Goal: Information Seeking & Learning: Learn about a topic

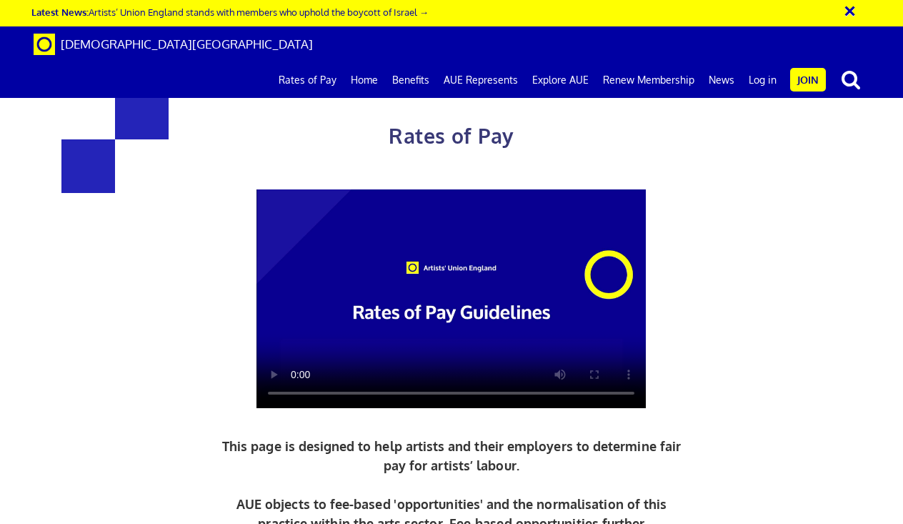
scroll to position [0, 3]
click at [293, 189] on video at bounding box center [452, 298] width 390 height 219
click at [416, 272] on video at bounding box center [452, 298] width 390 height 219
click at [294, 267] on video at bounding box center [452, 298] width 390 height 219
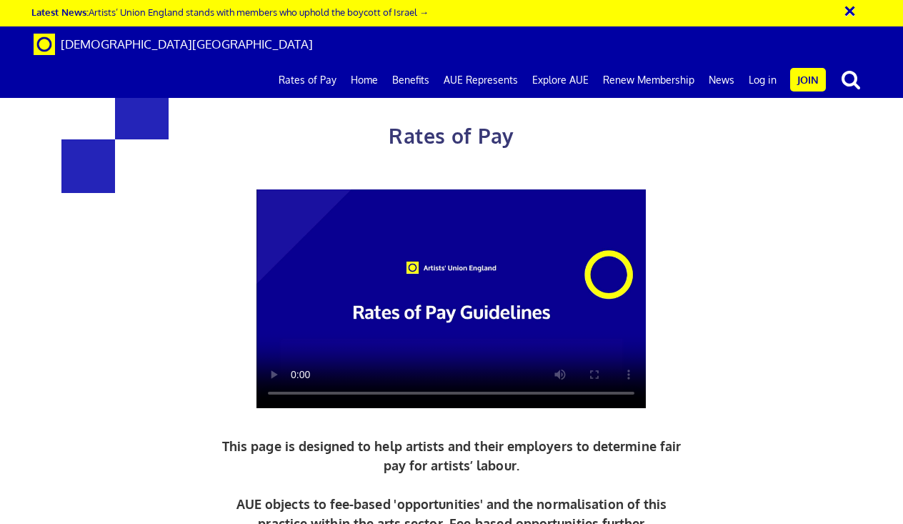
scroll to position [1793, 0]
drag, startPoint x: 184, startPoint y: 300, endPoint x: 286, endPoint y: 299, distance: 102.2
drag, startPoint x: 363, startPoint y: 286, endPoint x: 544, endPoint y: 323, distance: 184.6
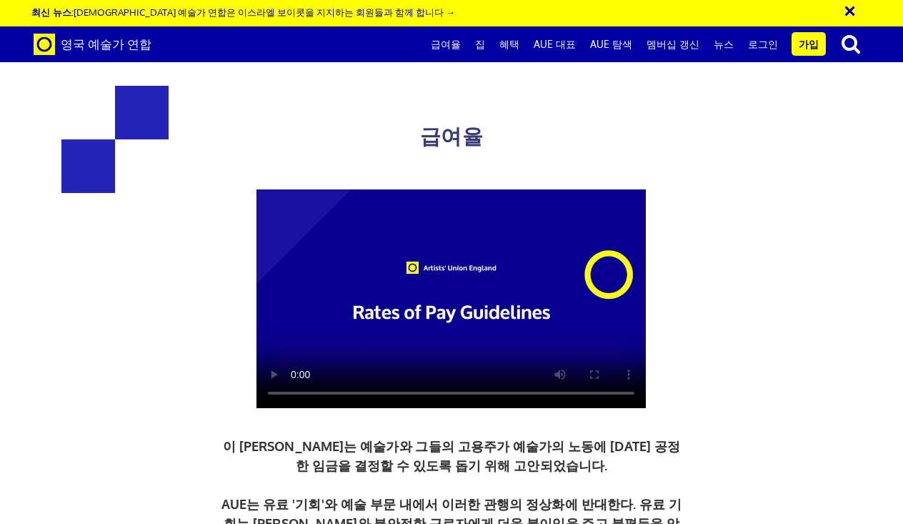
scroll to position [1457, 0]
drag, startPoint x: 369, startPoint y: 300, endPoint x: 693, endPoint y: 317, distance: 324.2
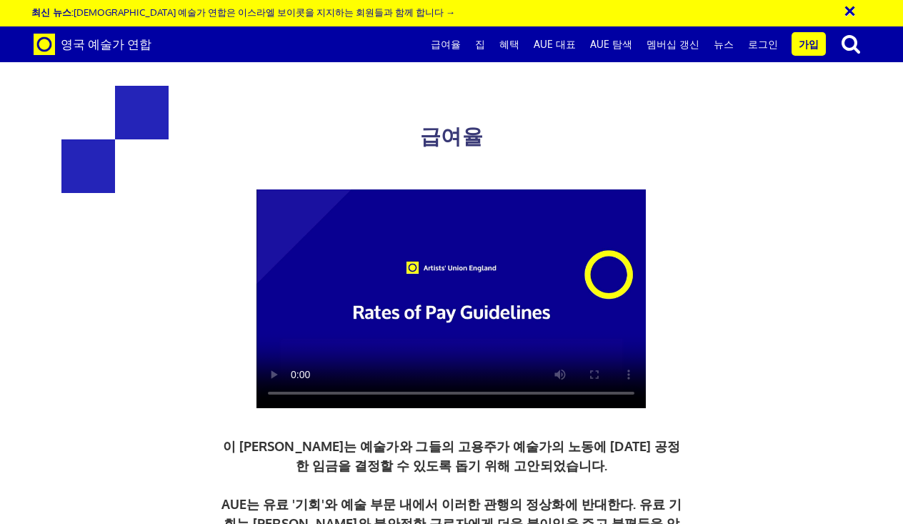
drag, startPoint x: 451, startPoint y: 283, endPoint x: 706, endPoint y: 297, distance: 255.5
drag, startPoint x: 372, startPoint y: 139, endPoint x: 641, endPoint y: 166, distance: 270.8
